Goal: Task Accomplishment & Management: Manage account settings

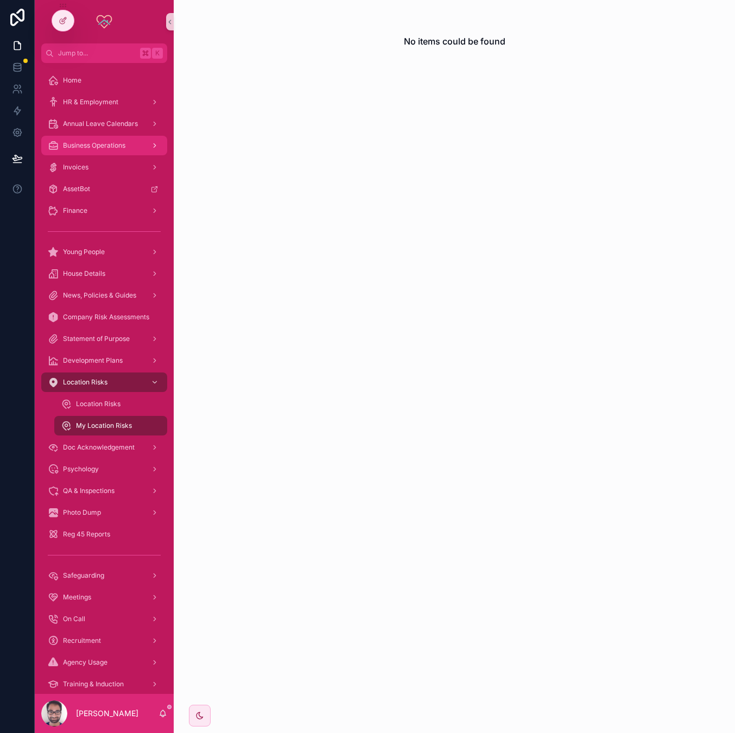
click at [90, 144] on span "Business Operations" at bounding box center [94, 145] width 62 height 9
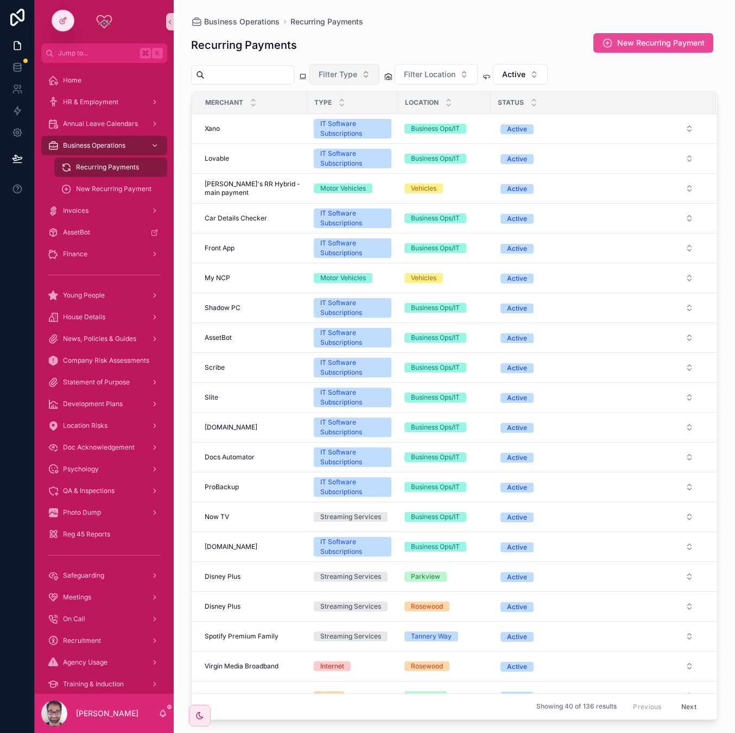
click at [357, 70] on span "Filter Type" at bounding box center [338, 74] width 39 height 11
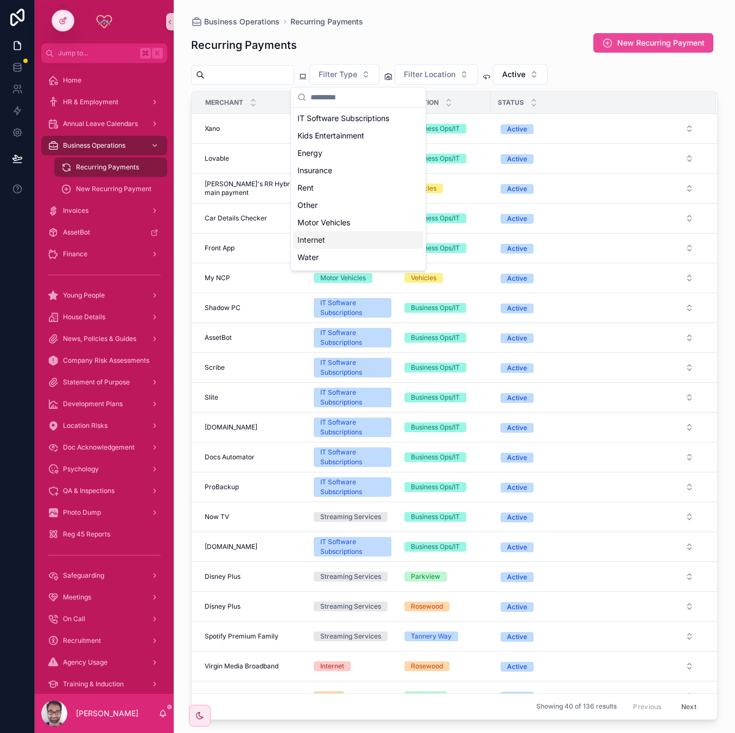
click at [332, 234] on div "Internet" at bounding box center [358, 239] width 130 height 17
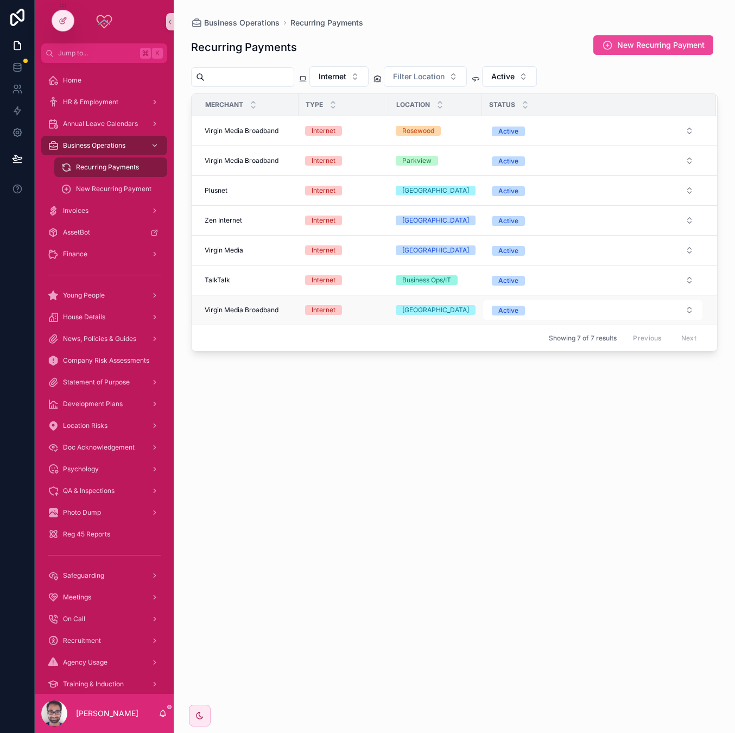
click at [336, 310] on span "Internet" at bounding box center [323, 310] width 37 height 10
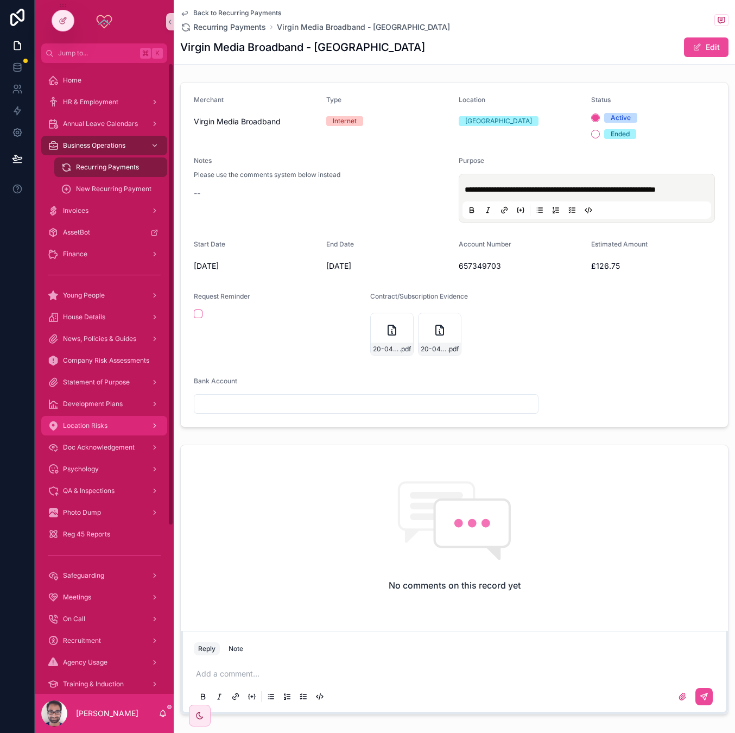
click at [121, 434] on link "Location Risks" at bounding box center [104, 426] width 126 height 20
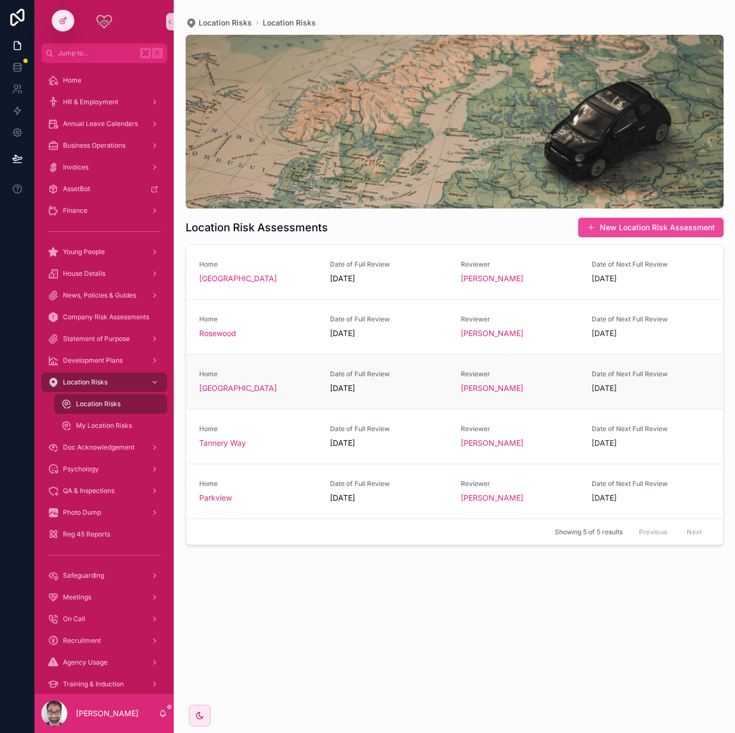
click at [317, 390] on div "Home Harboro Grove Date of Full Review 03/06/2025 Reviewer Heather Alexander Da…" at bounding box center [454, 382] width 511 height 24
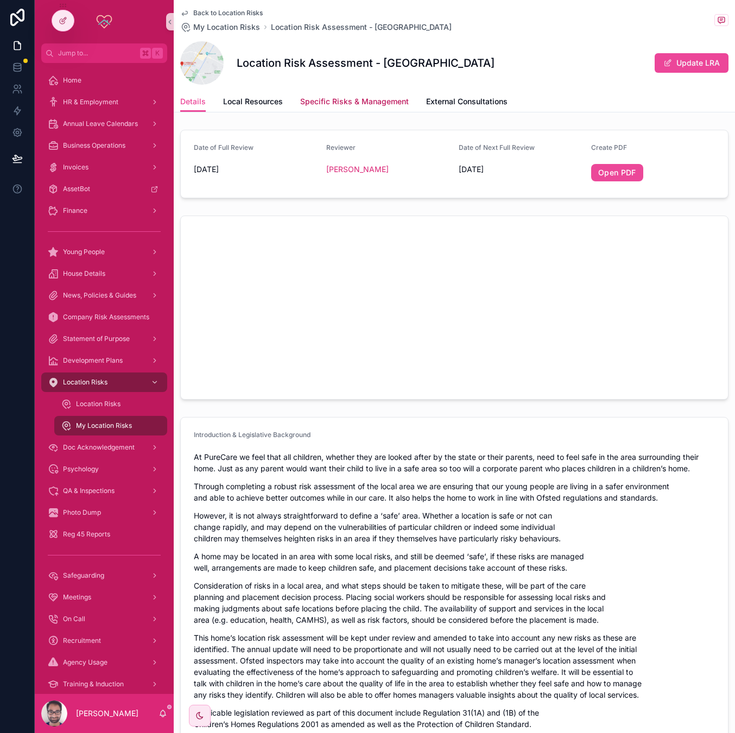
click at [373, 108] on link "Specific Risks & Management" at bounding box center [354, 103] width 109 height 22
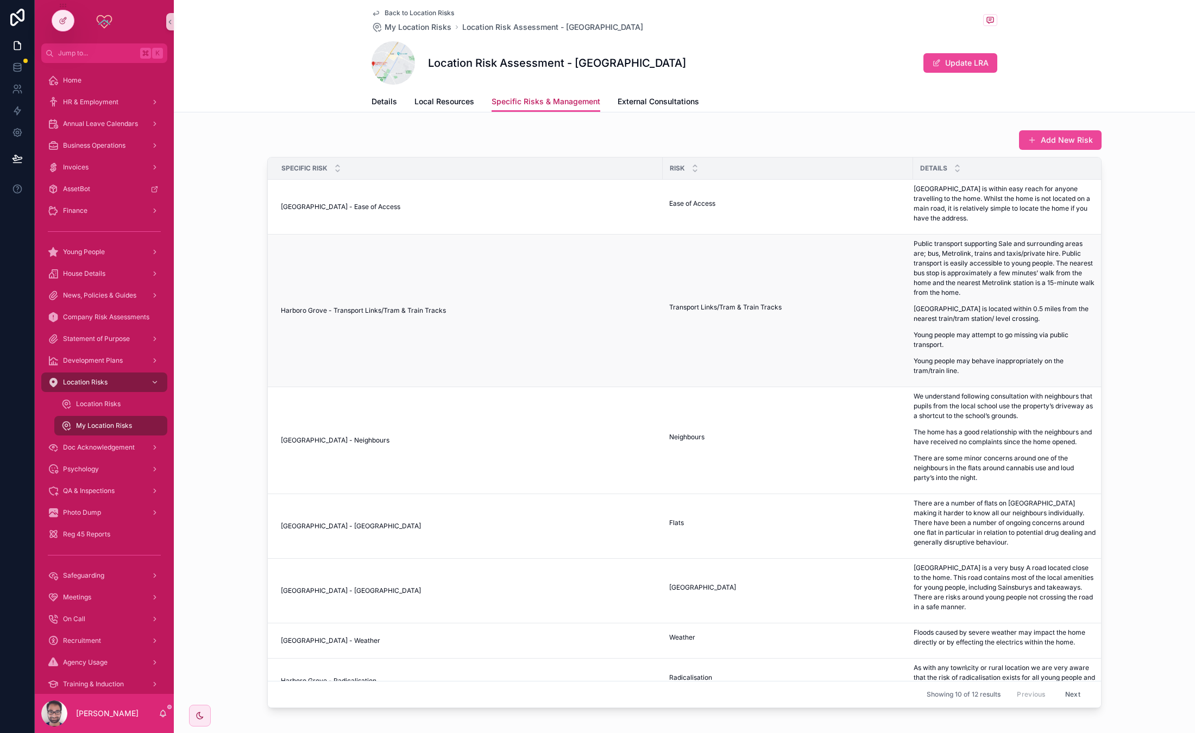
scroll to position [295, 0]
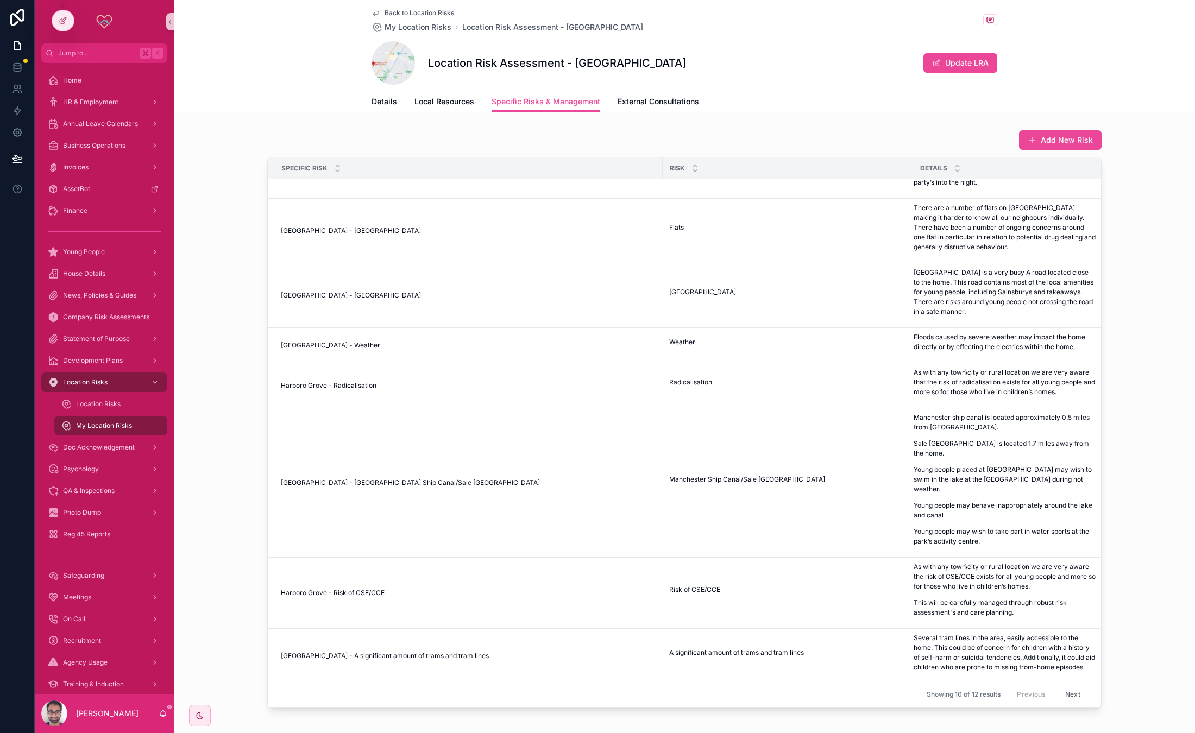
click at [735, 688] on button "Next" at bounding box center [1072, 695] width 30 height 17
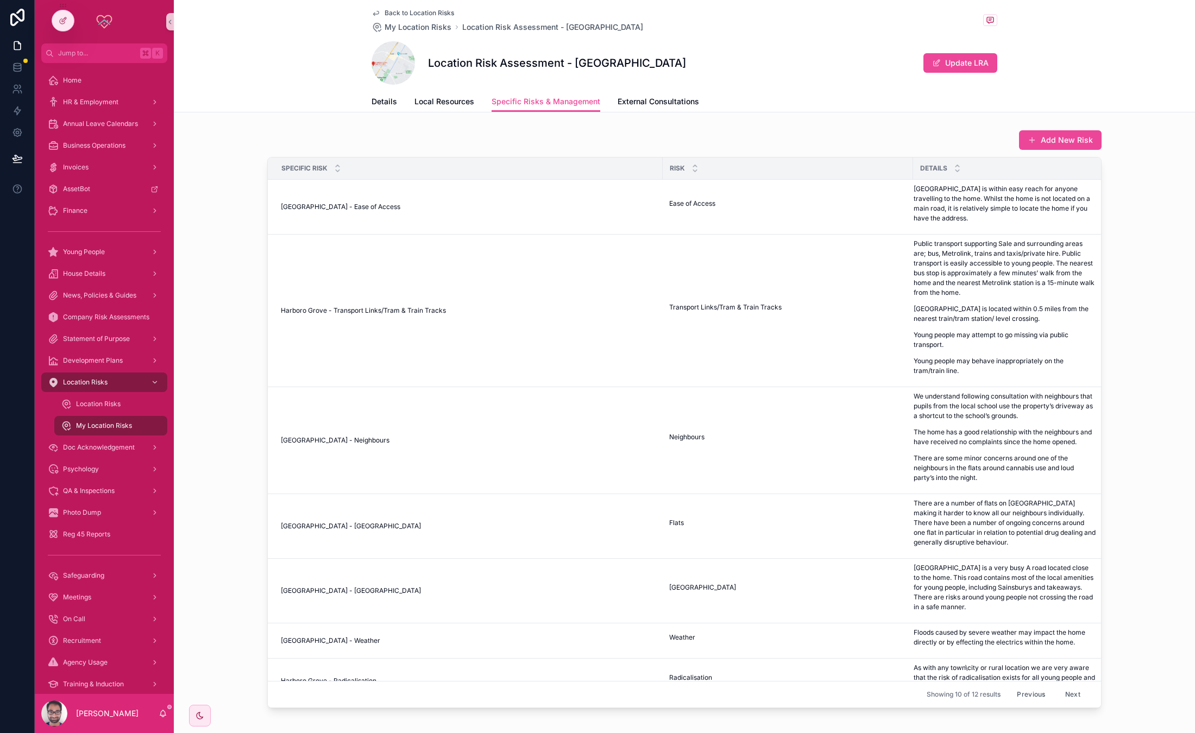
scroll to position [295, 0]
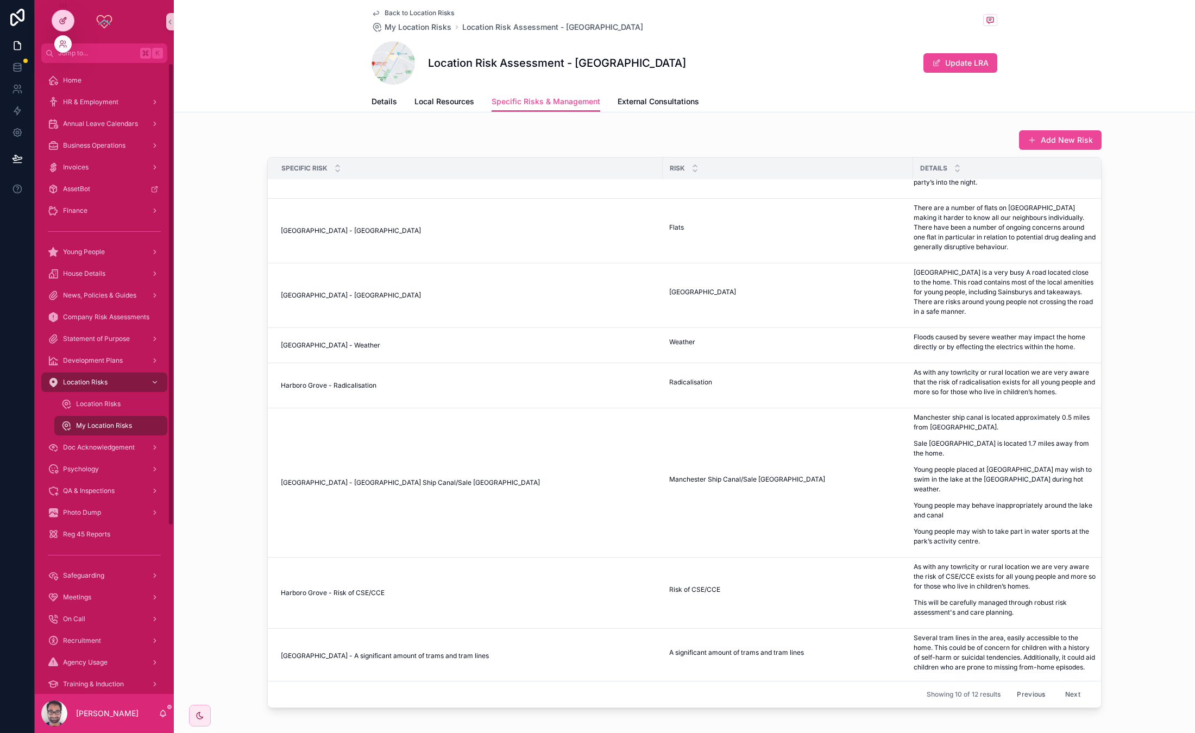
click at [60, 18] on icon at bounding box center [63, 20] width 9 height 9
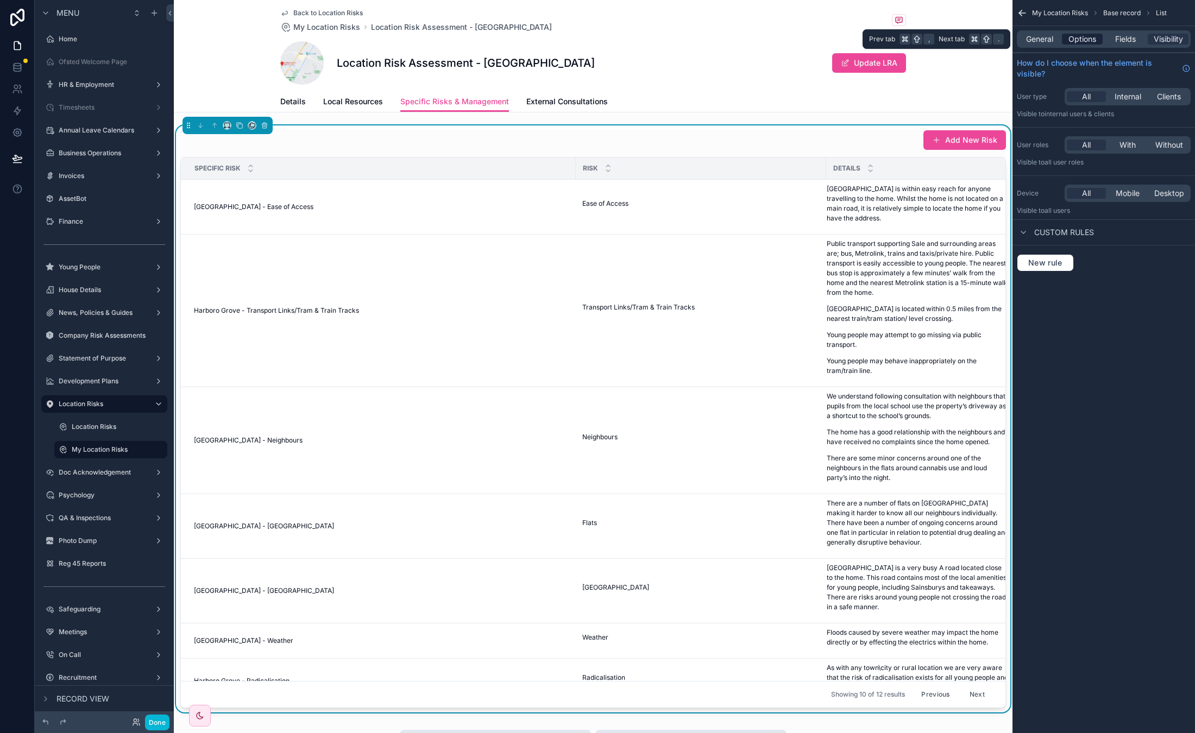
click at [735, 39] on span "Options" at bounding box center [1082, 39] width 28 height 11
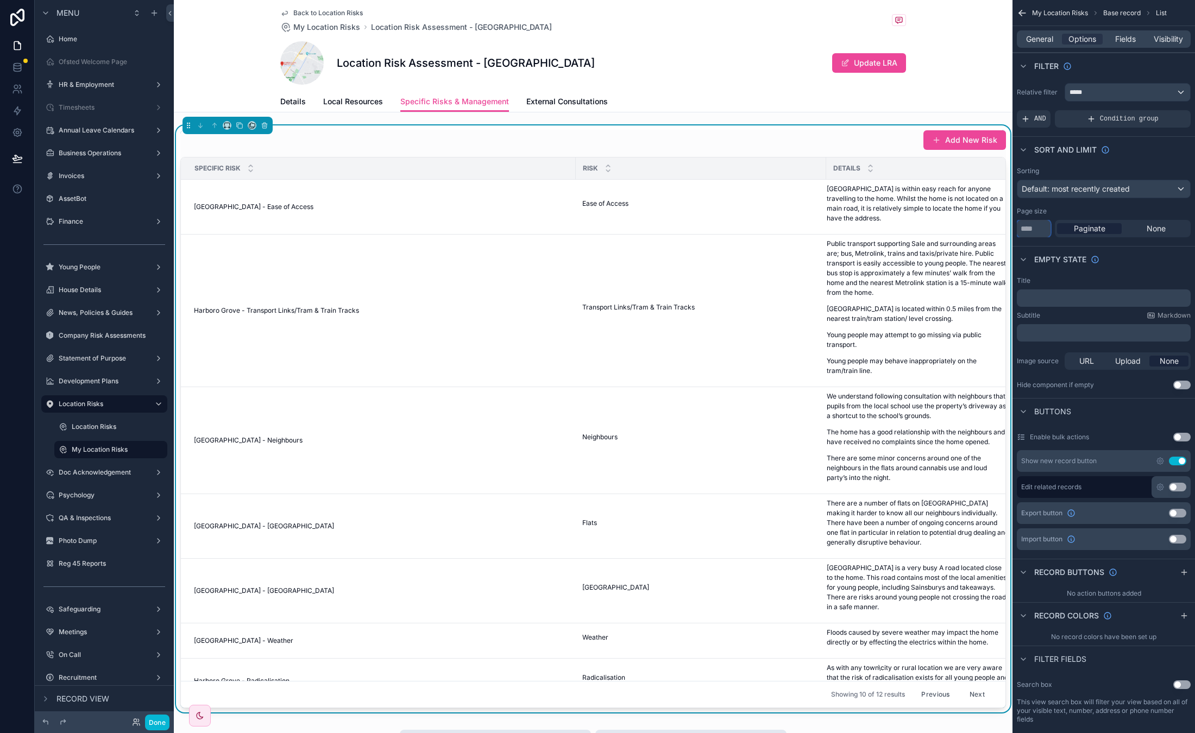
click at [735, 229] on input "**" at bounding box center [1034, 228] width 34 height 17
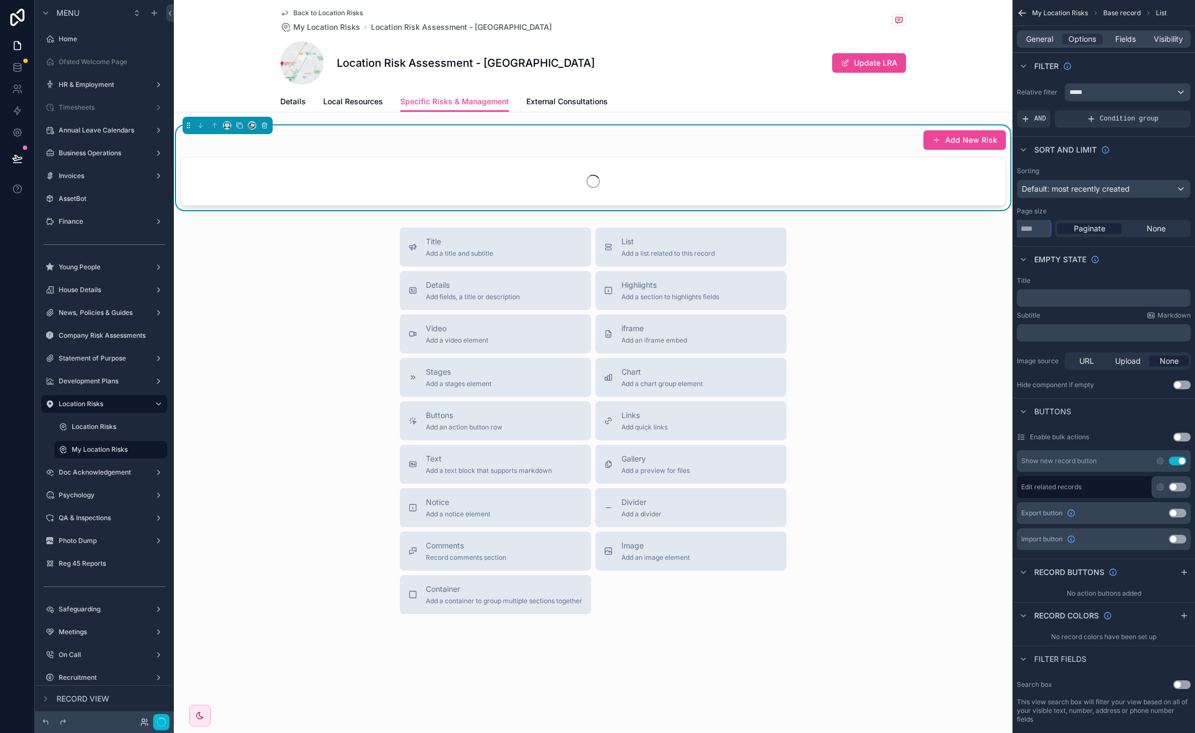
type input "**"
click at [735, 244] on div "My Location Risks Base record List General Options Fields Visibility Filter Rel…" at bounding box center [1103, 553] width 182 height 1107
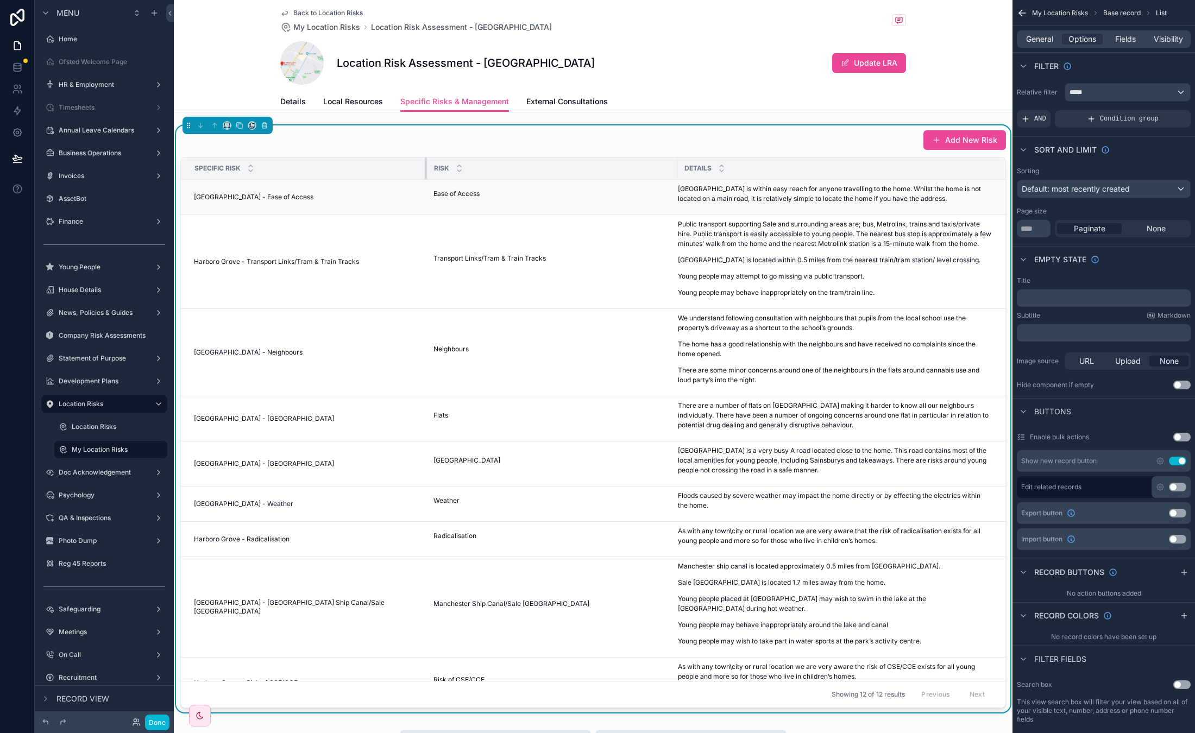
drag, startPoint x: 573, startPoint y: 167, endPoint x: 415, endPoint y: 182, distance: 158.3
click at [415, 182] on table "Specific Risk Risk Details Harboro Grove - Ease of Access Harboro Grove - Ease …" at bounding box center [593, 494] width 824 height 673
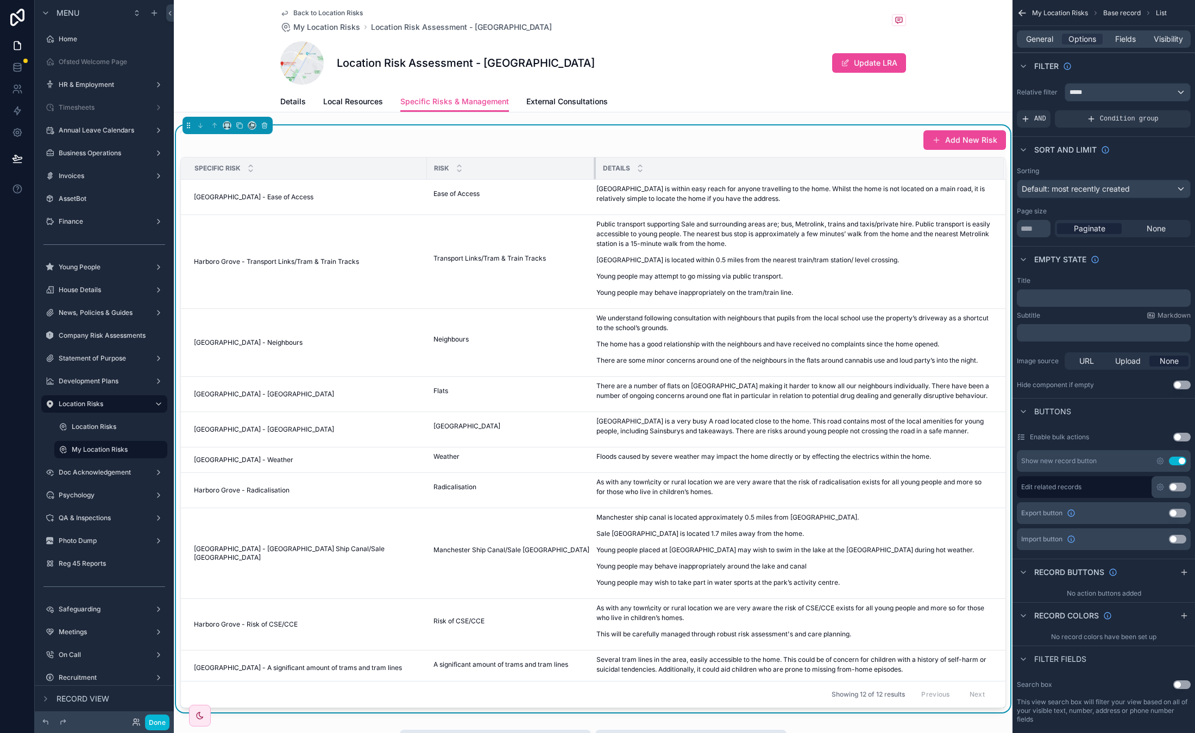
drag, startPoint x: 667, startPoint y: 169, endPoint x: 581, endPoint y: 173, distance: 86.4
click at [594, 173] on div "scrollable content" at bounding box center [596, 169] width 4 height 22
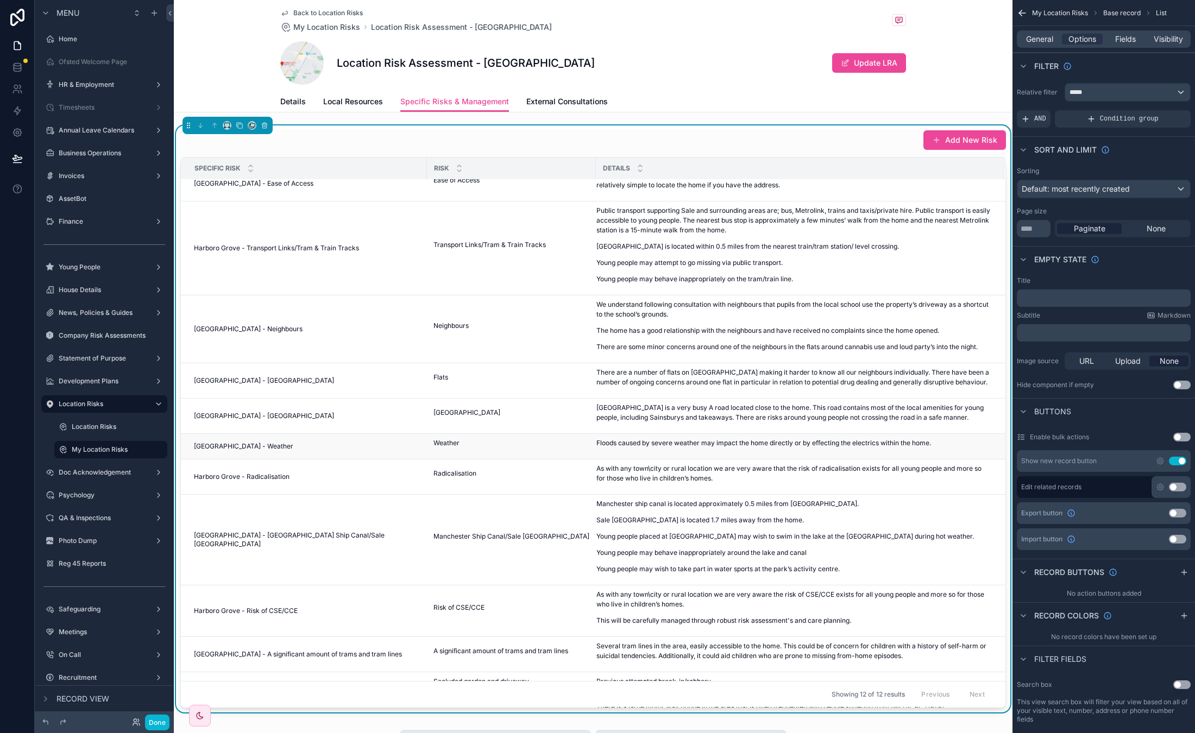
scroll to position [81, 0]
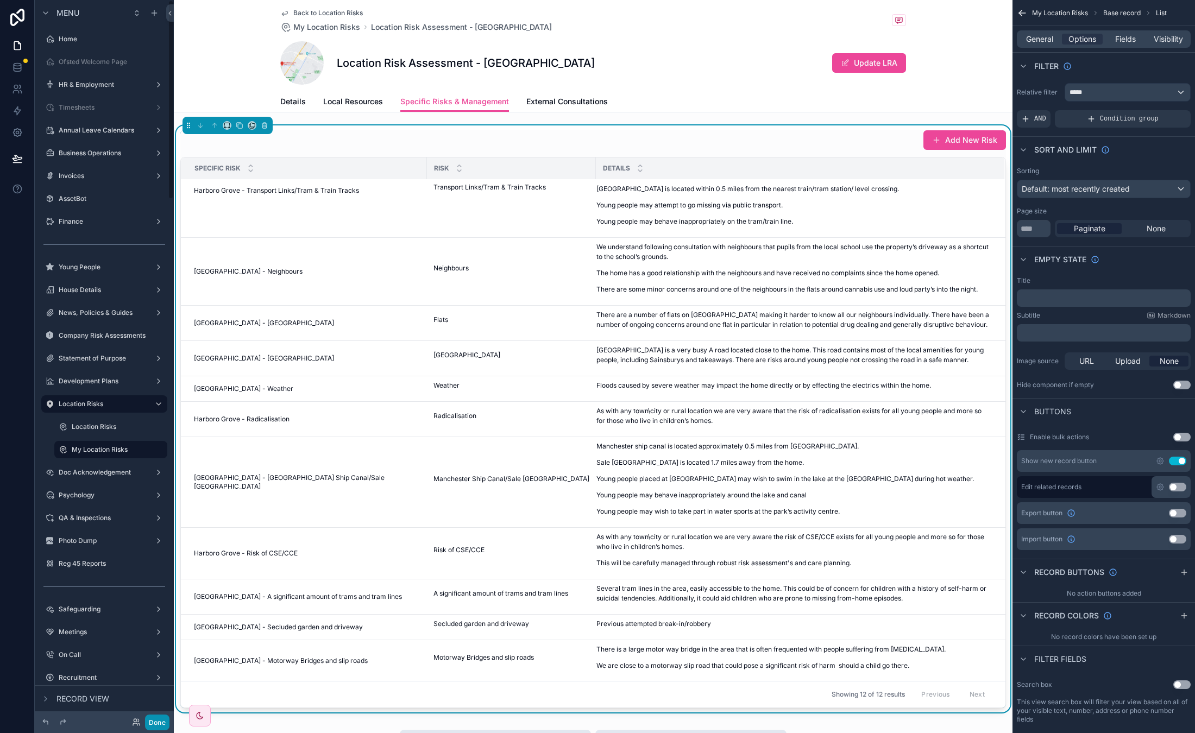
click at [159, 720] on button "Done" at bounding box center [157, 723] width 24 height 16
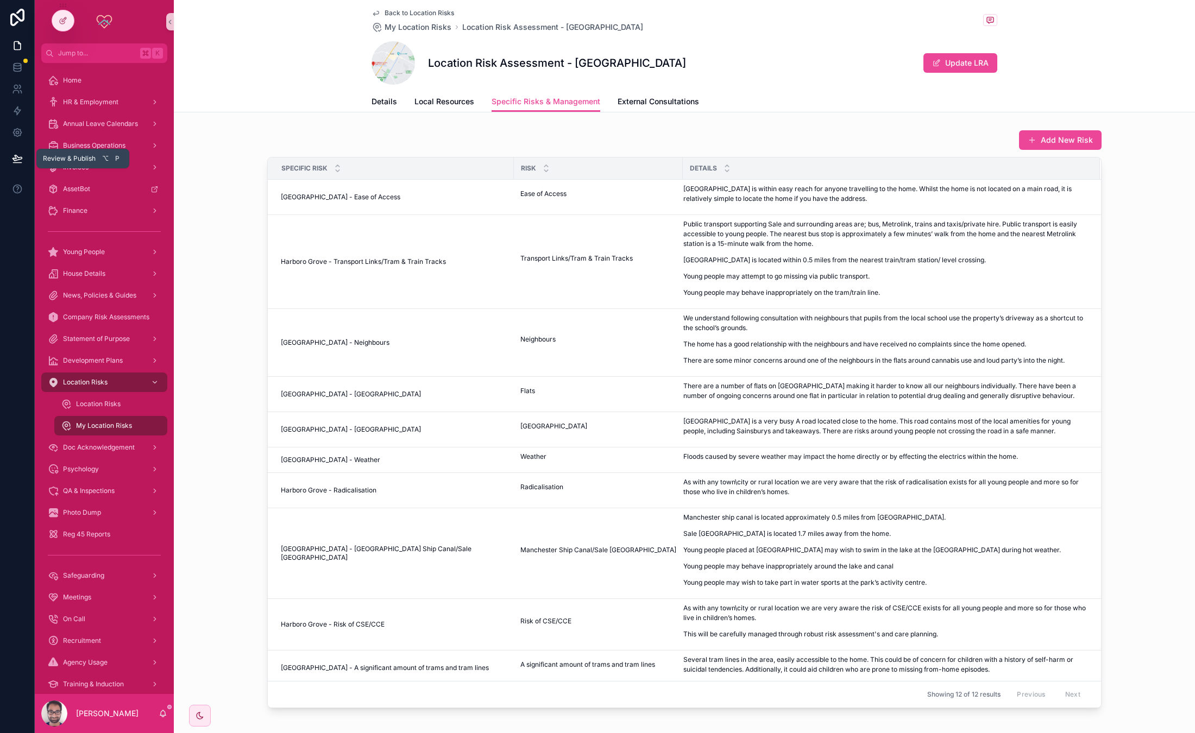
click at [16, 159] on icon at bounding box center [17, 158] width 11 height 11
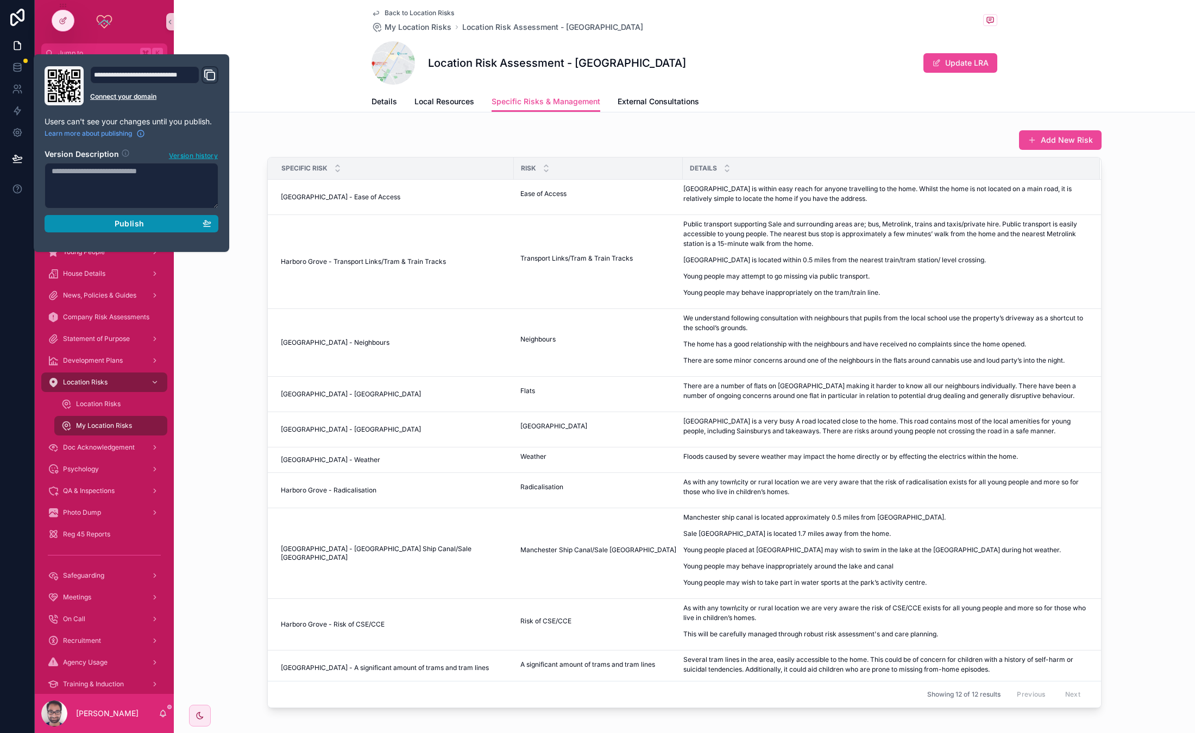
click at [127, 220] on span "Publish" at bounding box center [129, 224] width 29 height 10
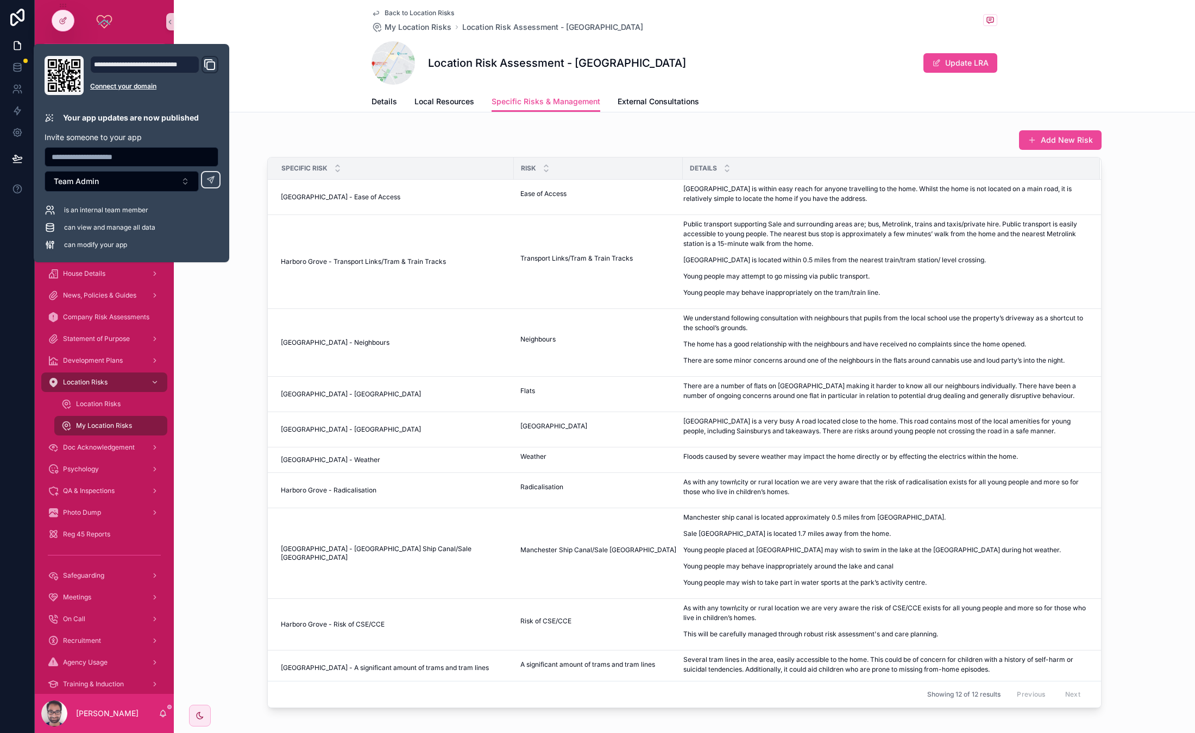
click at [262, 107] on div "Details Local Resources Specific Risks & Management External Consultations" at bounding box center [684, 101] width 1008 height 21
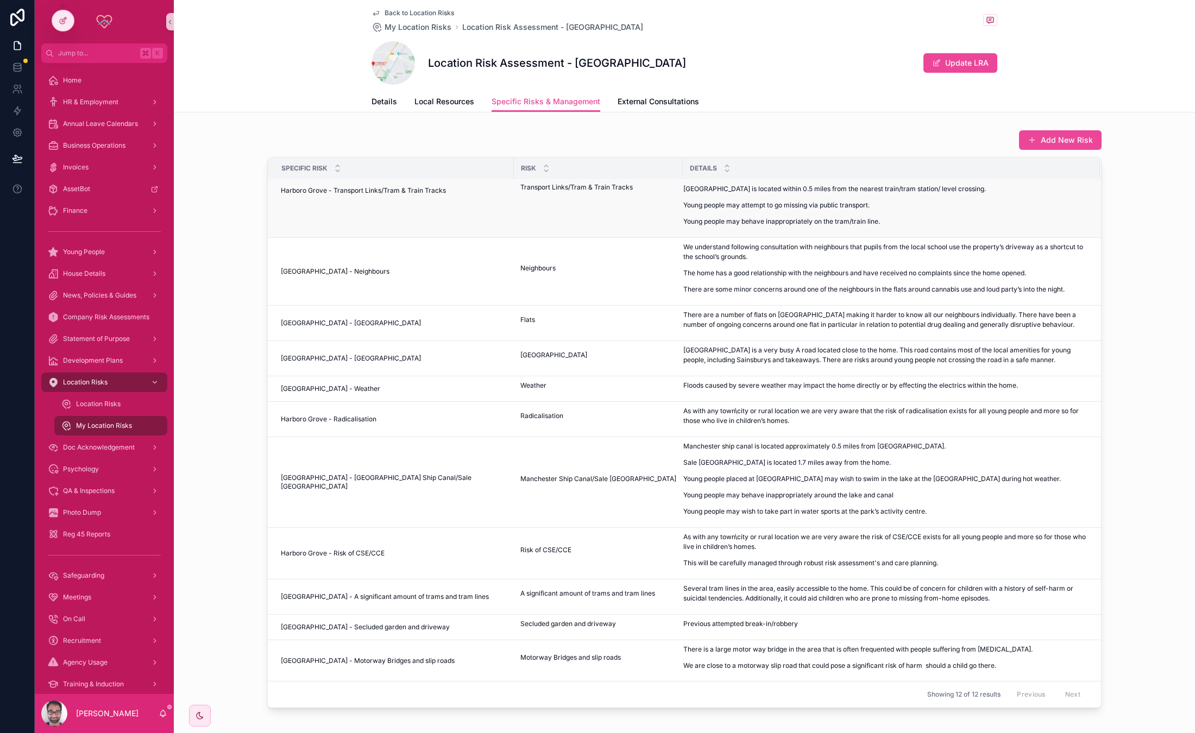
scroll to position [49, 0]
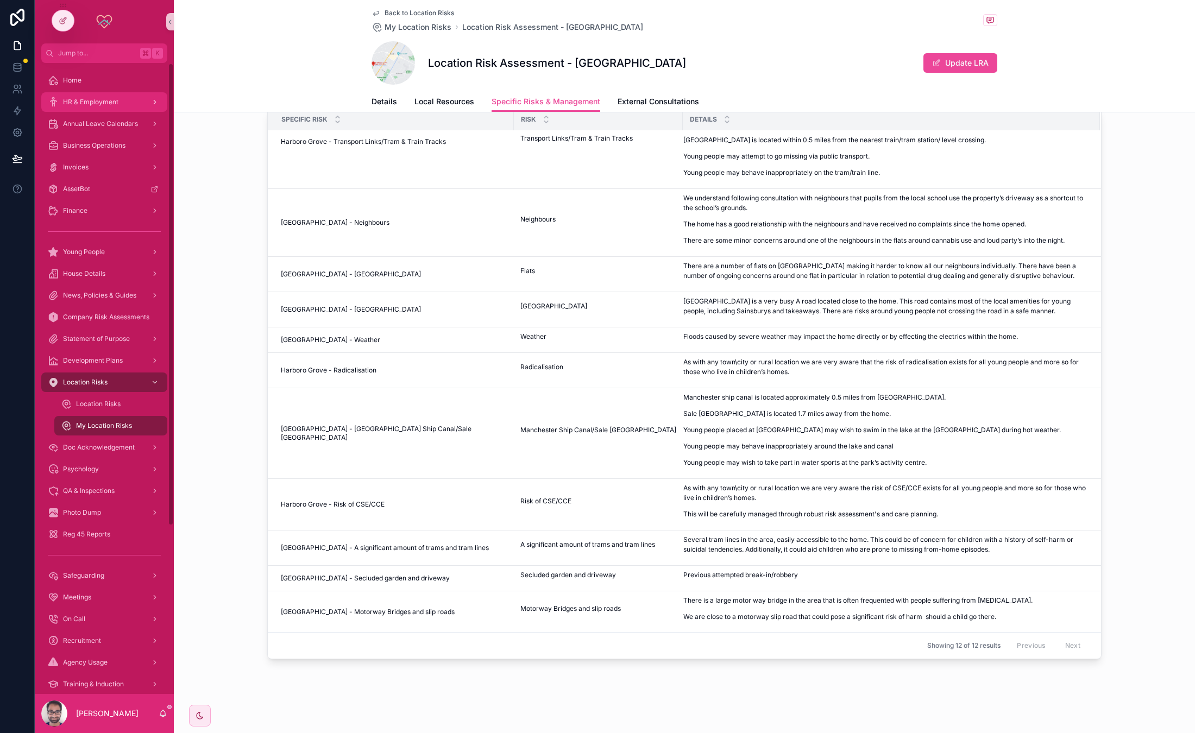
click at [97, 108] on div "HR & Employment" at bounding box center [104, 101] width 113 height 17
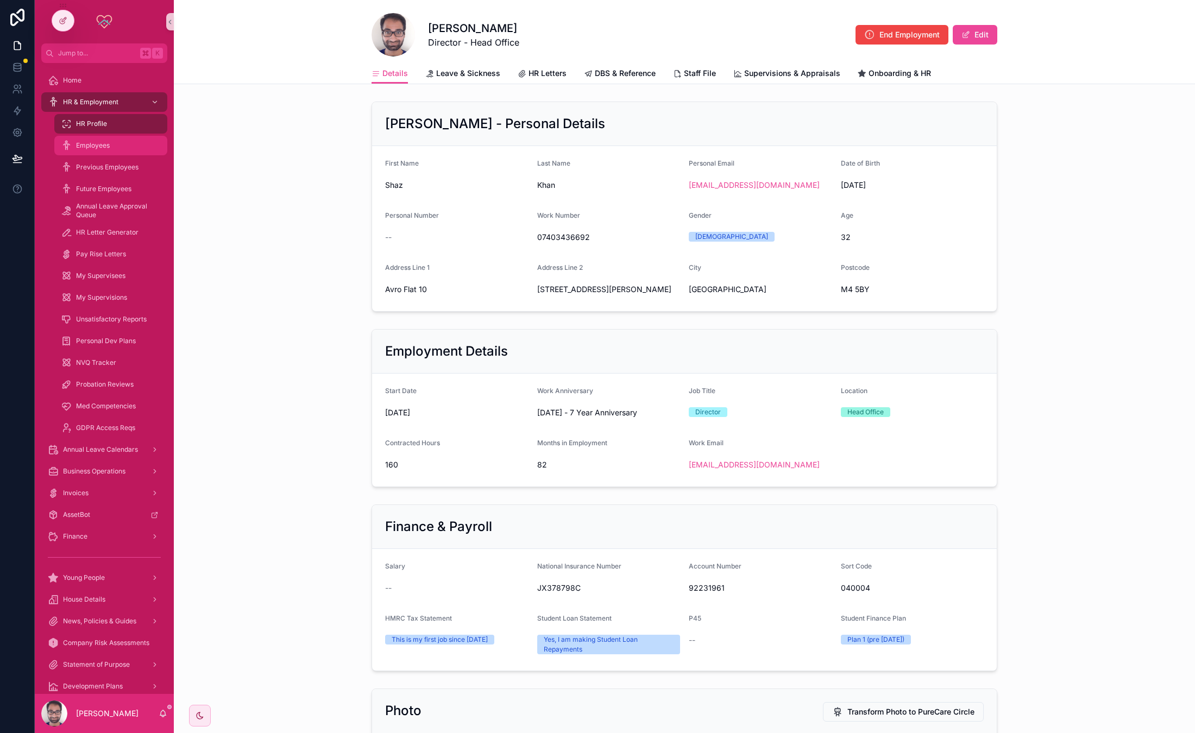
click at [112, 152] on div "Employees" at bounding box center [111, 145] width 100 height 17
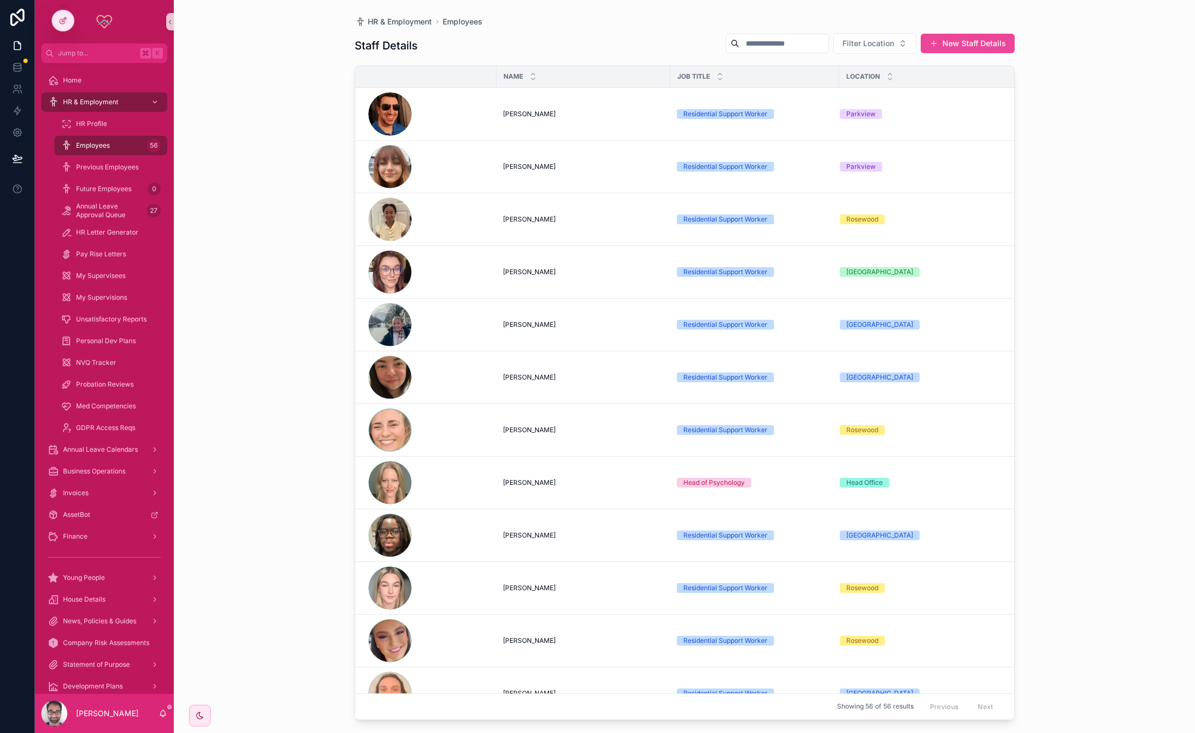
click at [756, 55] on div "Staff Details Filter Location New Staff Details" at bounding box center [685, 46] width 660 height 26
click at [754, 46] on input "scrollable content" at bounding box center [783, 43] width 89 height 15
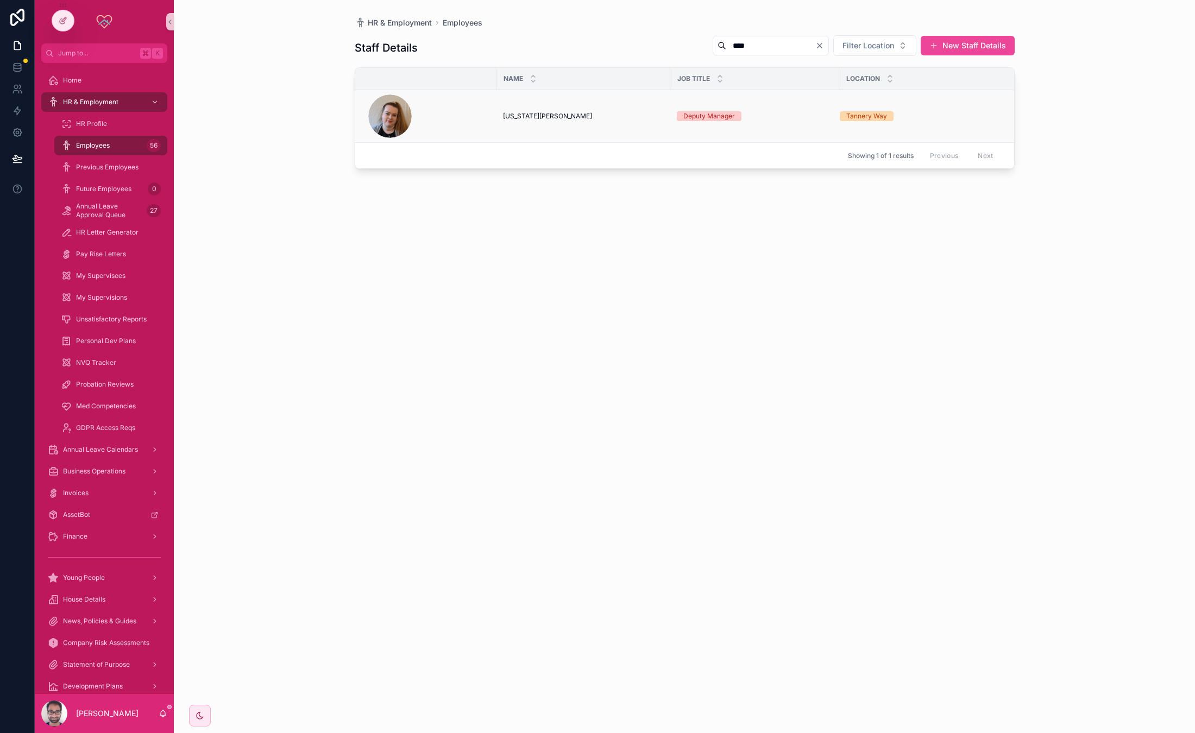
type input "****"
click at [524, 116] on span "[US_STATE][PERSON_NAME]" at bounding box center [547, 116] width 89 height 9
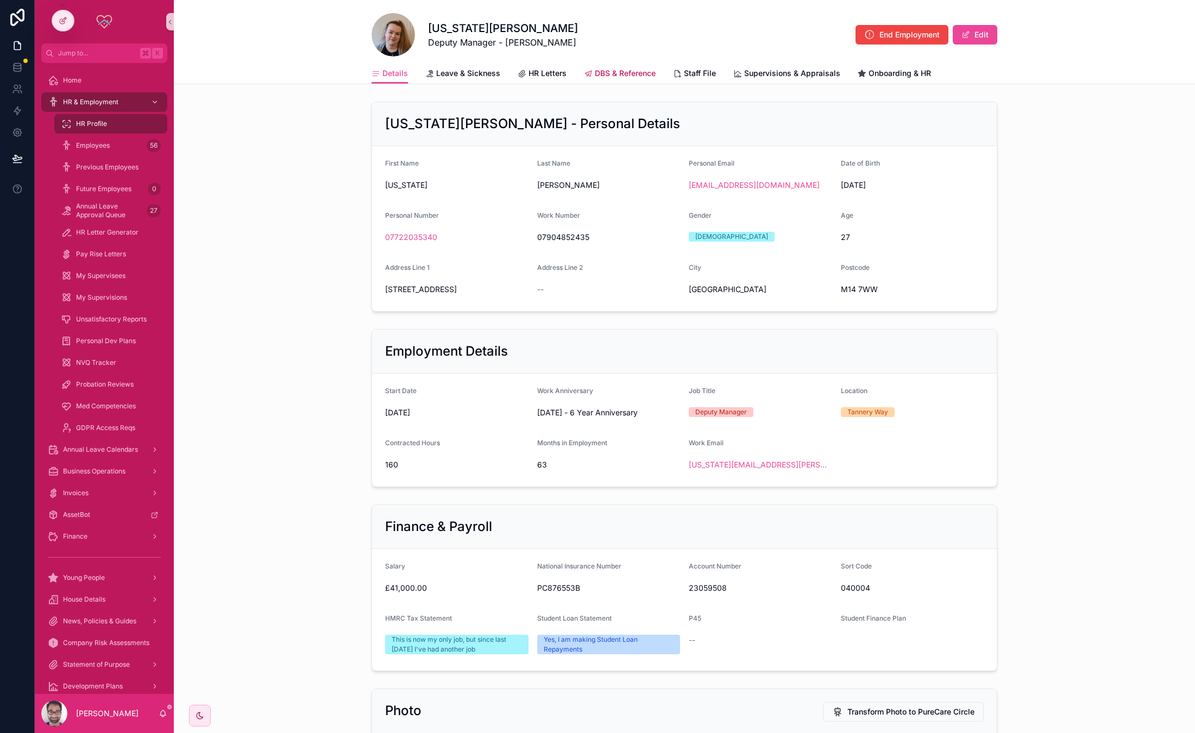
click at [602, 74] on span "DBS & Reference" at bounding box center [625, 73] width 61 height 11
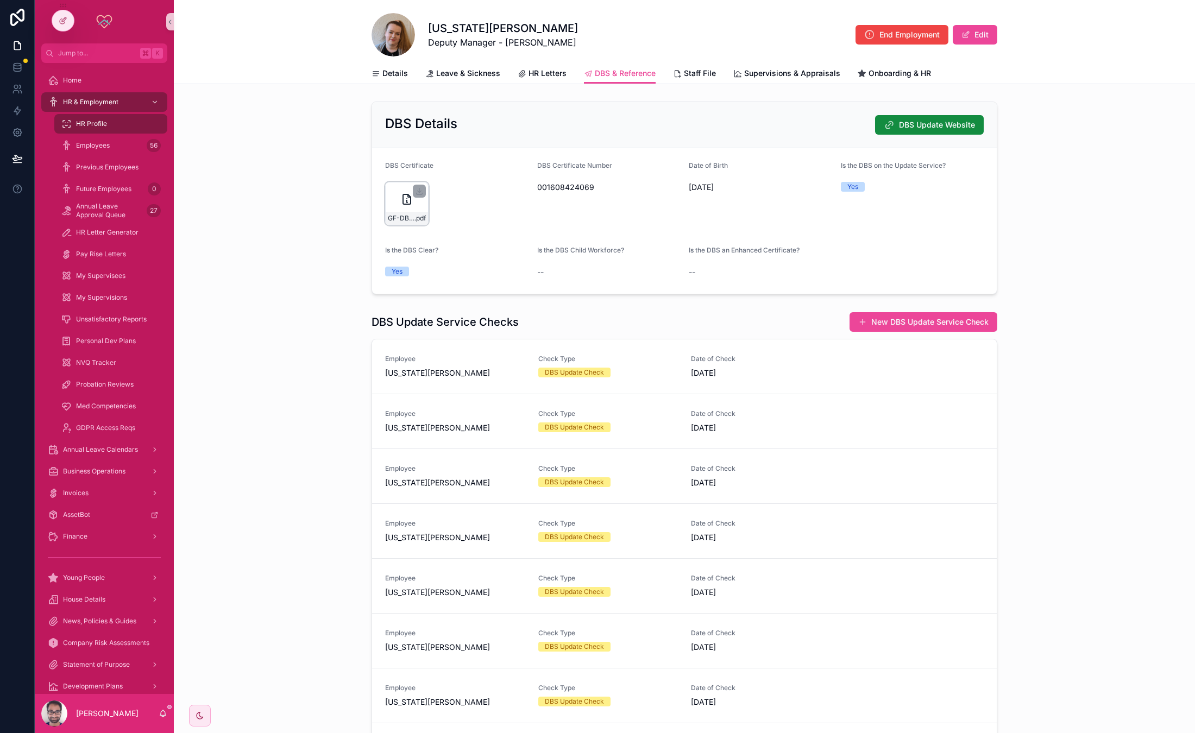
click at [400, 202] on icon "scrollable content" at bounding box center [406, 199] width 13 height 13
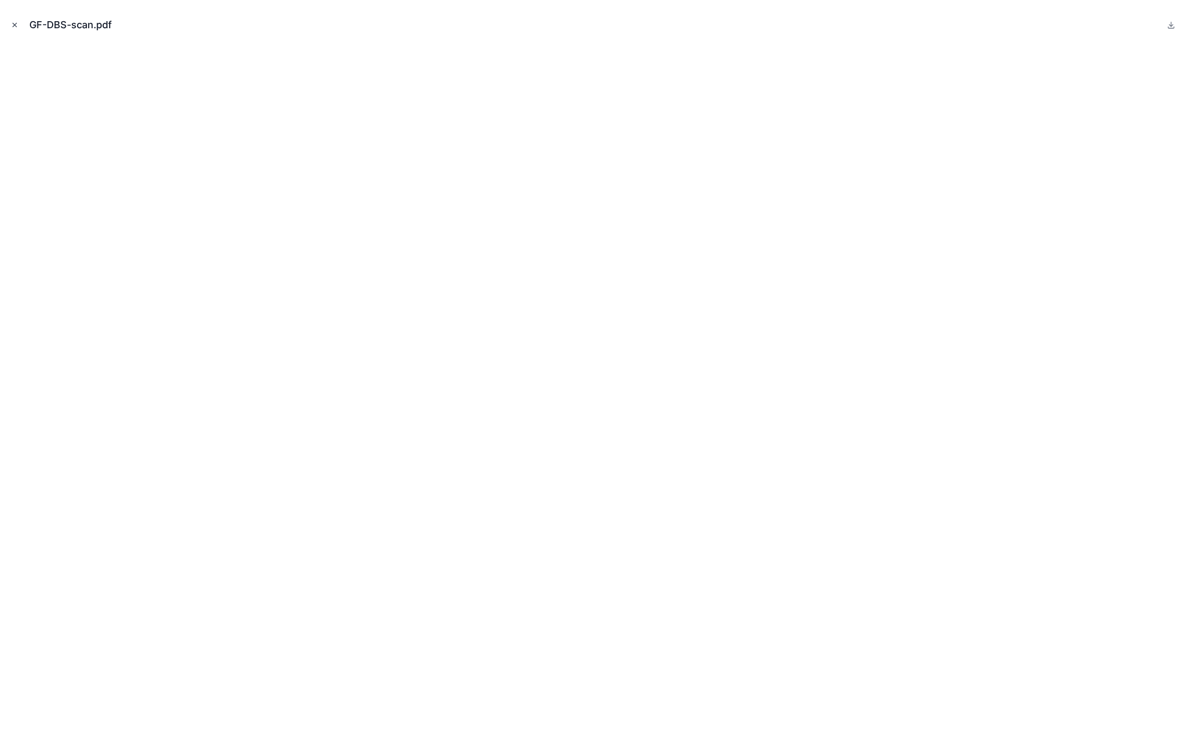
click at [15, 20] on button "Close modal" at bounding box center [15, 25] width 12 height 12
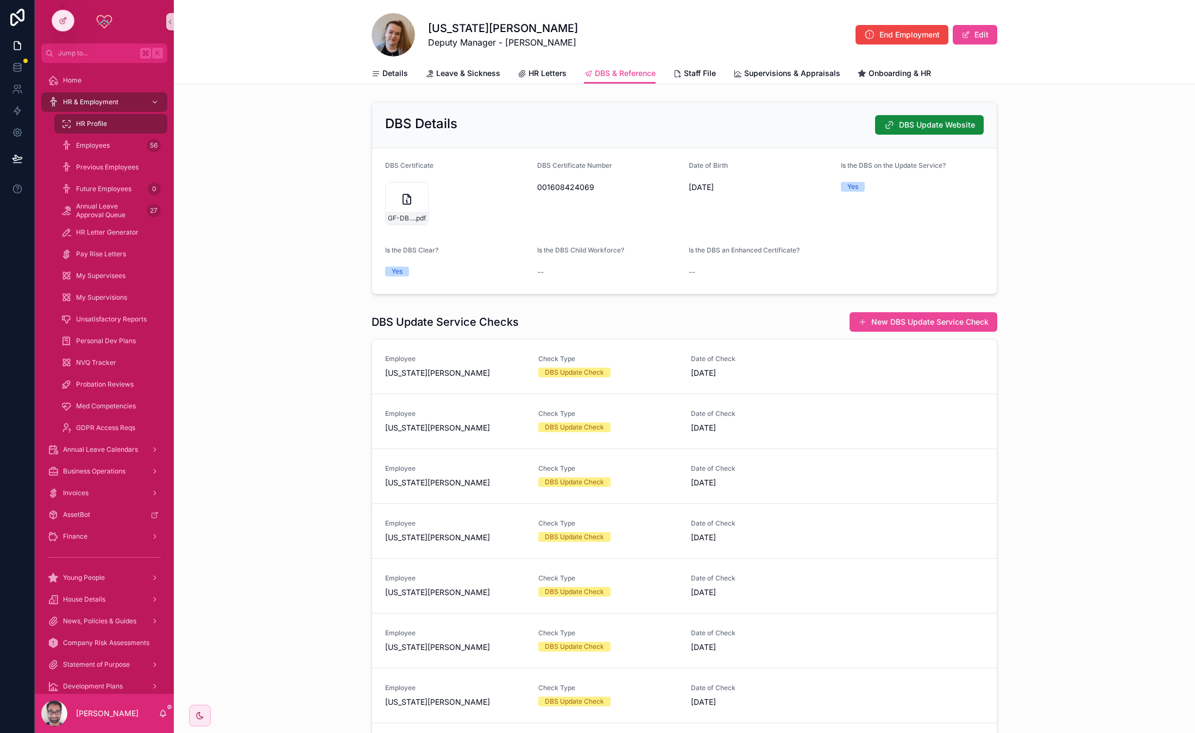
scroll to position [72, 0]
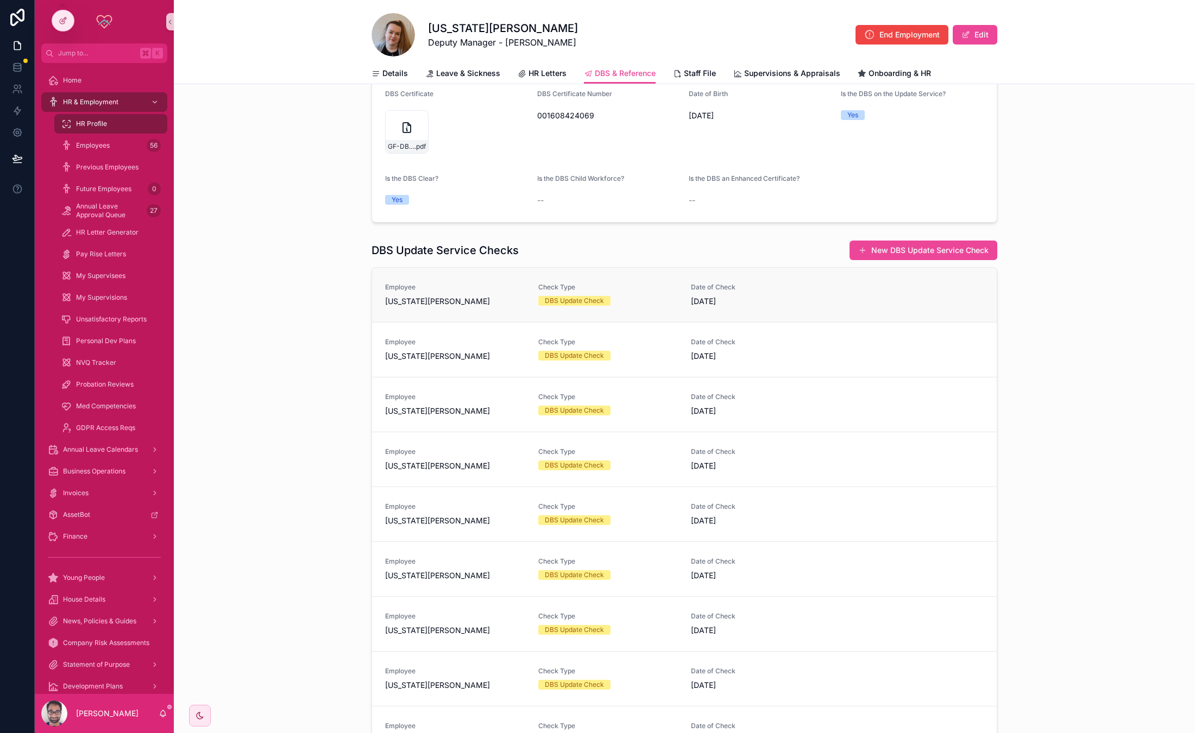
click at [545, 299] on div "DBS Update Check" at bounding box center [574, 301] width 59 height 10
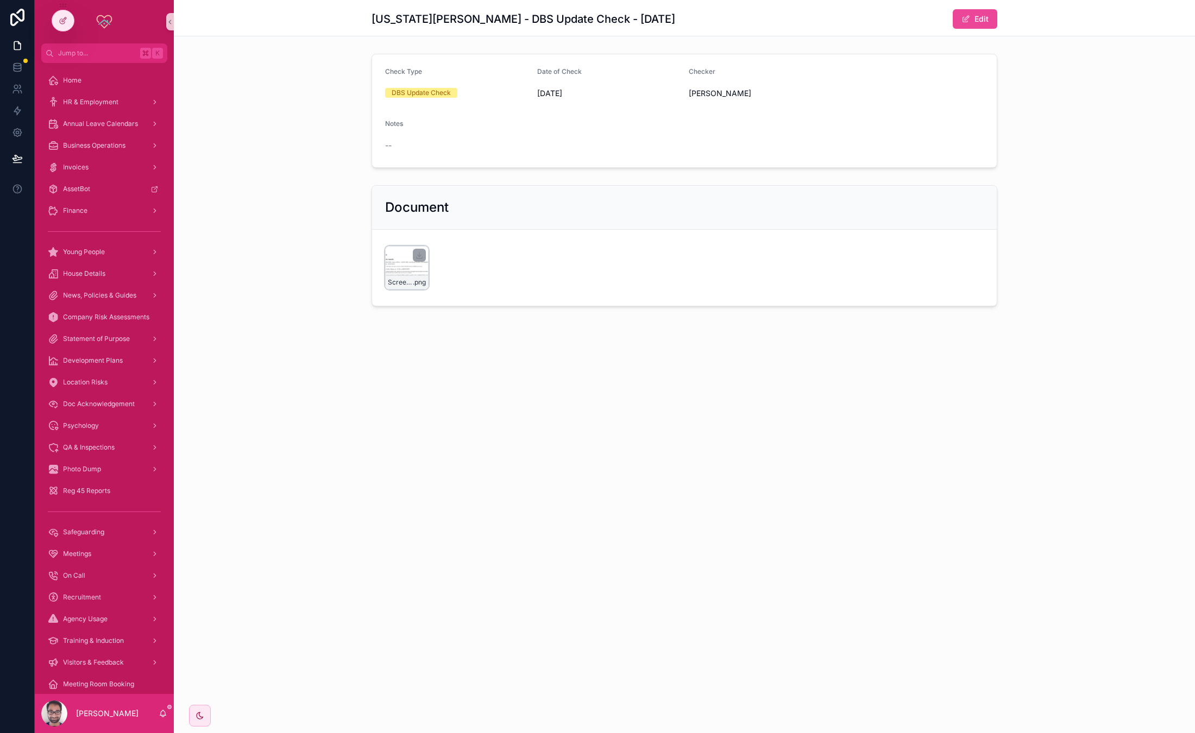
click at [391, 272] on div "Screenshot-2025-05-08-135035 .png" at bounding box center [406, 267] width 43 height 43
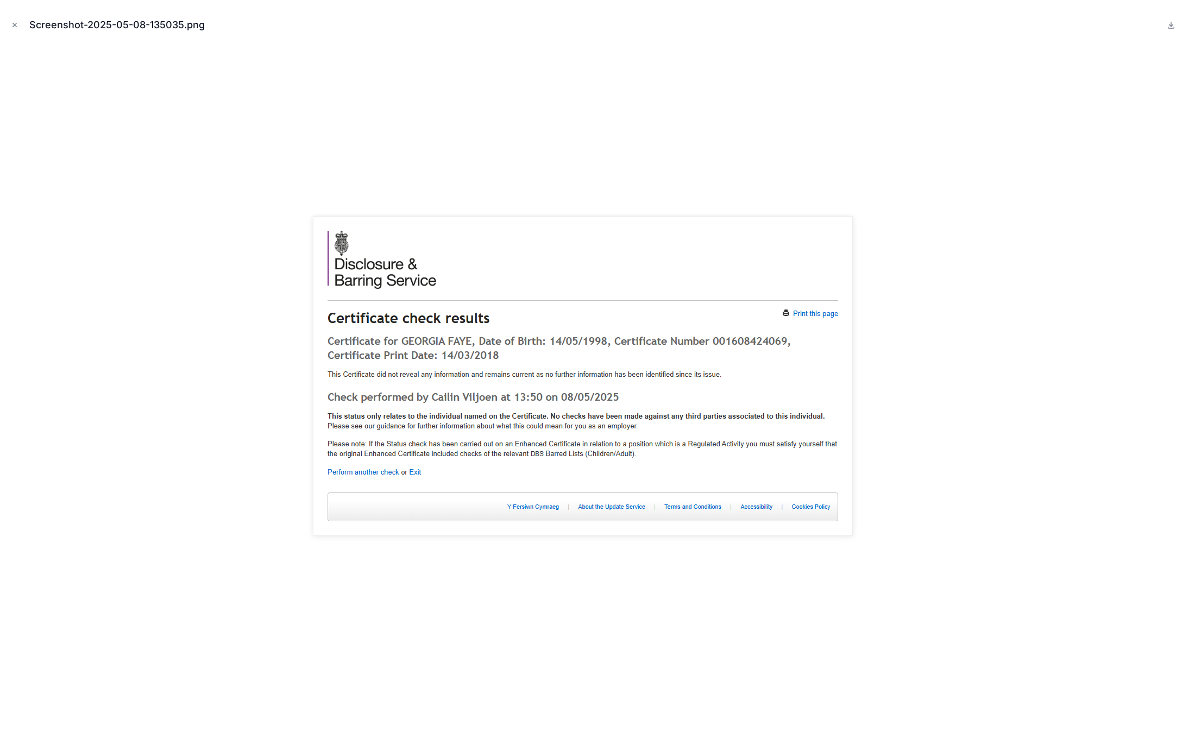
click at [487, 354] on img at bounding box center [597, 385] width 589 height 343
click at [457, 343] on img at bounding box center [597, 385] width 589 height 343
